Goal: Book appointment/travel/reservation

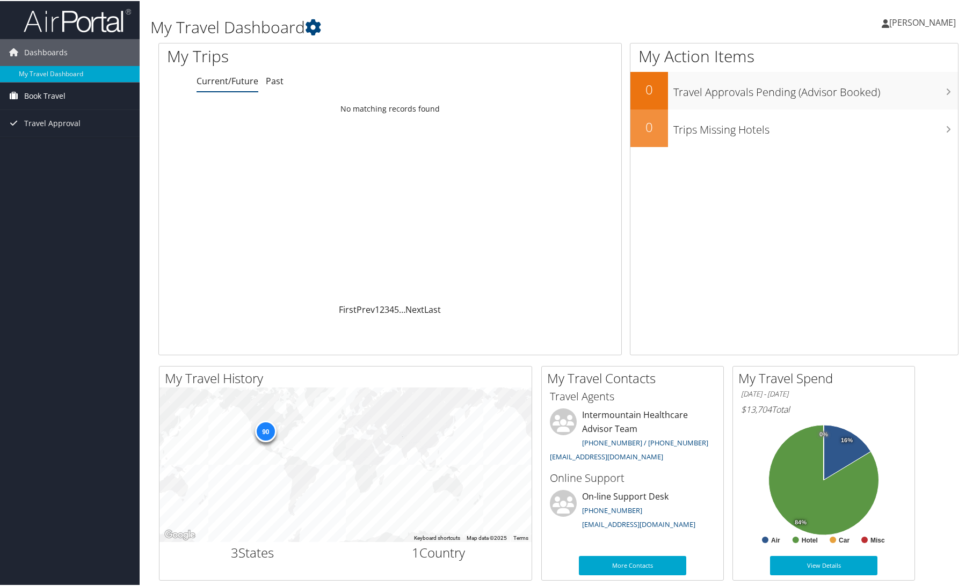
click at [56, 93] on span "Book Travel" at bounding box center [44, 95] width 41 height 27
click at [50, 130] on link "Book/Manage Online Trips" at bounding box center [70, 133] width 140 height 16
click at [34, 129] on link "Book/Manage Online Trips" at bounding box center [70, 133] width 140 height 16
click at [58, 99] on span "Book Travel" at bounding box center [44, 95] width 41 height 27
click at [61, 133] on link "Book/Manage Online Trips" at bounding box center [70, 133] width 140 height 16
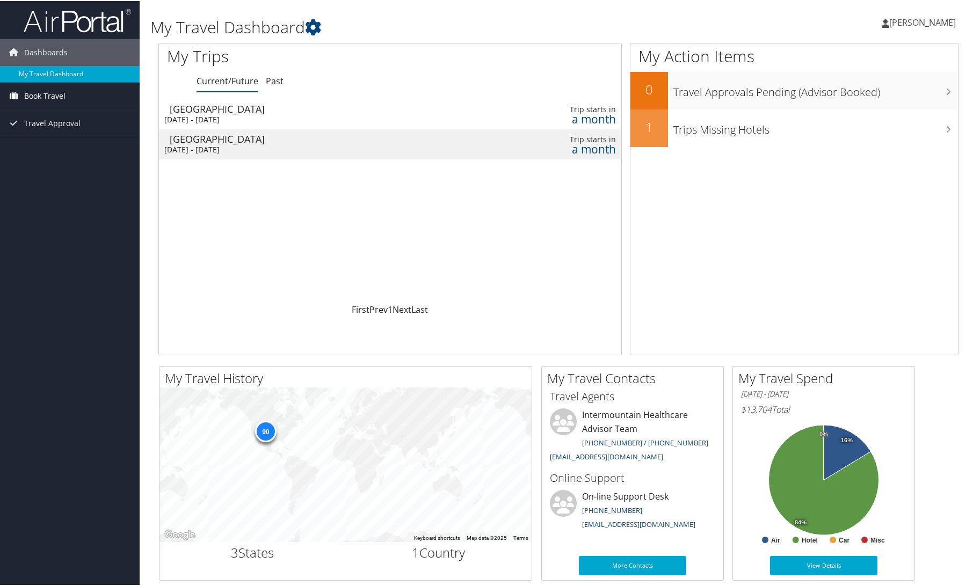
click at [38, 94] on span "Book Travel" at bounding box center [44, 95] width 41 height 27
click at [79, 130] on link "Book/Manage Online Trips" at bounding box center [70, 133] width 140 height 16
click at [42, 97] on span "Book Travel" at bounding box center [44, 95] width 41 height 27
click at [47, 134] on link "Book/Manage Online Trips" at bounding box center [70, 133] width 140 height 16
click at [305, 144] on td "[GEOGRAPHIC_DATA] [DATE] - [DATE]" at bounding box center [309, 143] width 300 height 30
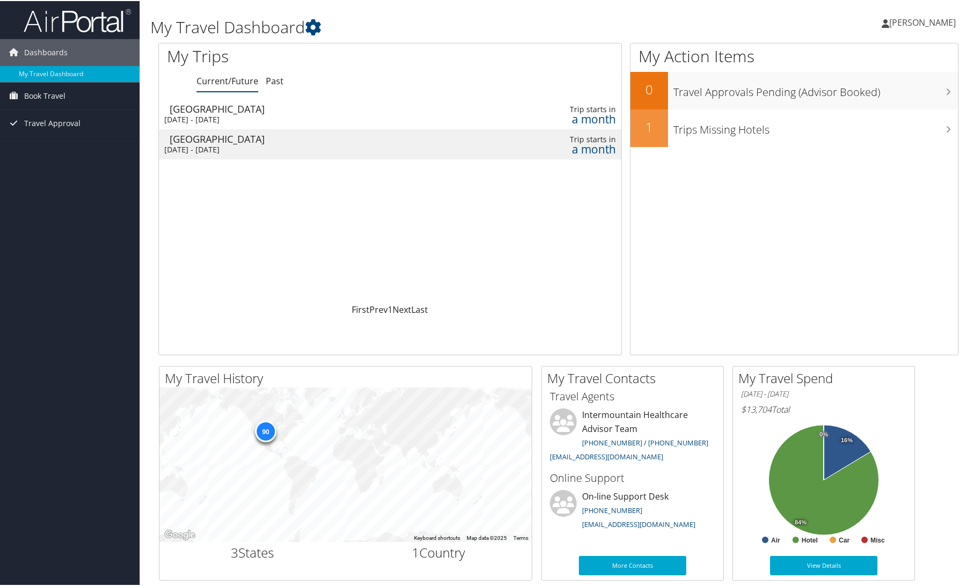
click at [377, 119] on div "[DATE] - [DATE]" at bounding box center [308, 119] width 289 height 10
click at [60, 94] on span "Book Travel" at bounding box center [44, 95] width 41 height 27
click at [64, 131] on link "Book/Manage Online Trips" at bounding box center [70, 133] width 140 height 16
